Goal: Task Accomplishment & Management: Use online tool/utility

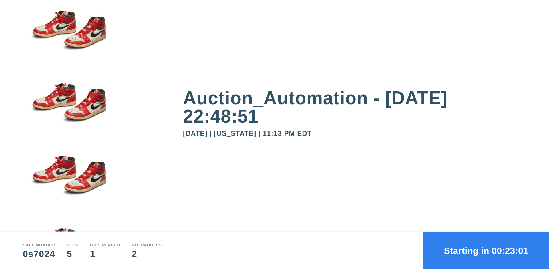
click at [486, 251] on button "Starting in 00:23:01" at bounding box center [486, 251] width 126 height 37
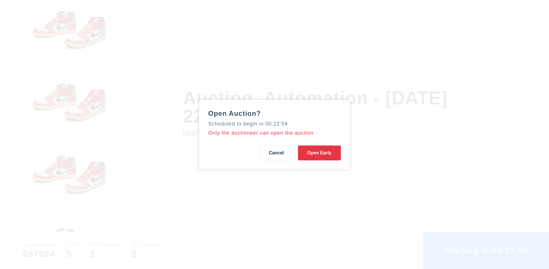
click at [319, 153] on button "Open Early" at bounding box center [319, 153] width 43 height 15
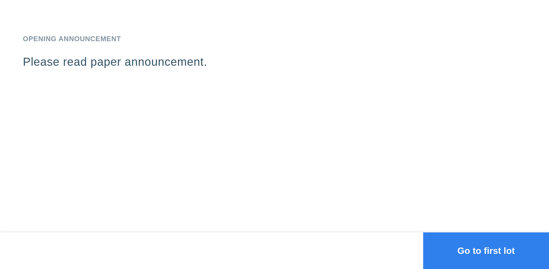
click at [486, 251] on button "Go to first lot" at bounding box center [486, 251] width 126 height 37
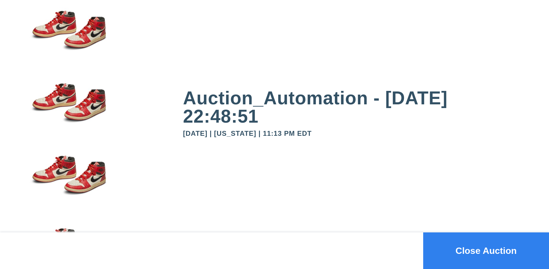
click at [486, 251] on button "Close Auction" at bounding box center [486, 251] width 126 height 37
